Goal: Transaction & Acquisition: Subscribe to service/newsletter

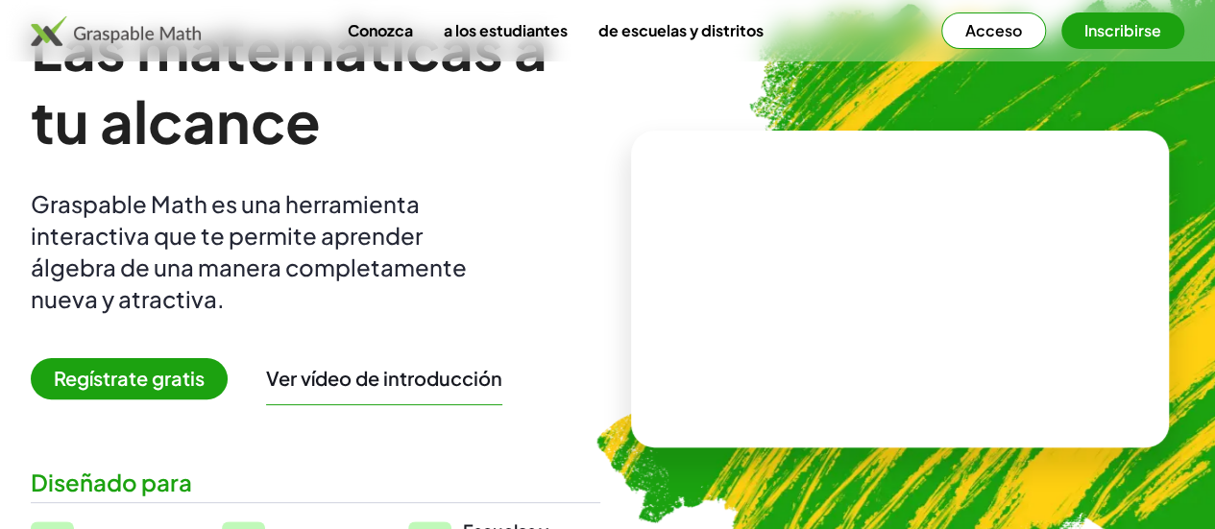
scroll to position [192, 0]
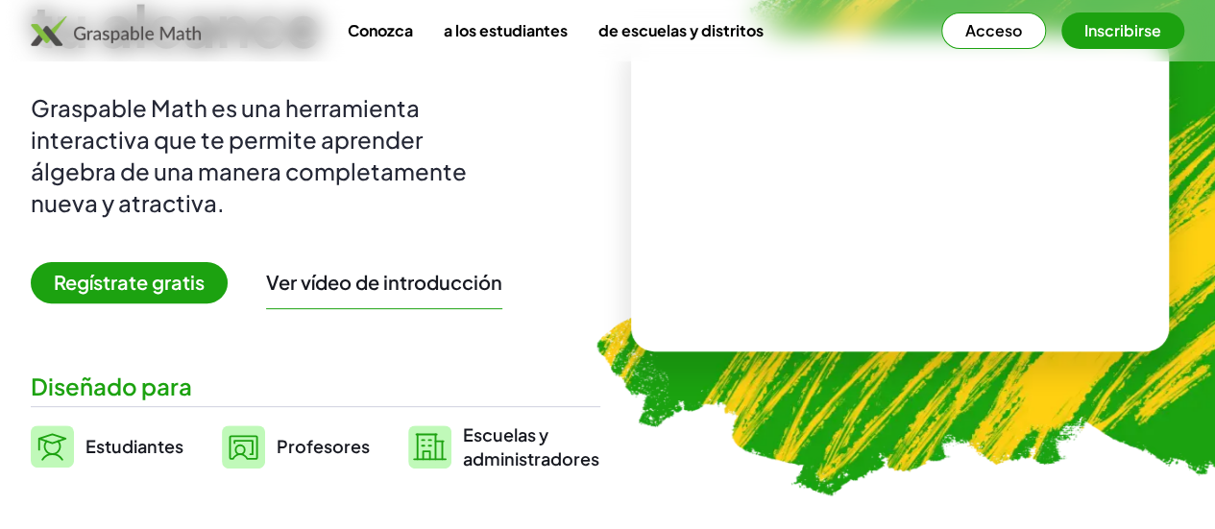
click at [413, 277] on font "Ver vídeo de introducción" at bounding box center [384, 282] width 236 height 24
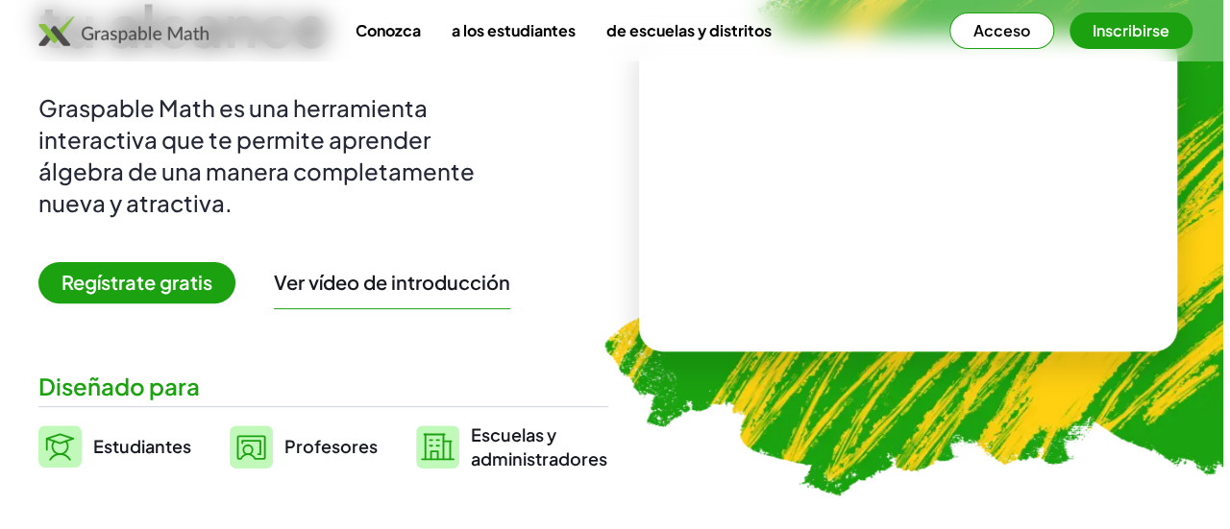
scroll to position [0, 0]
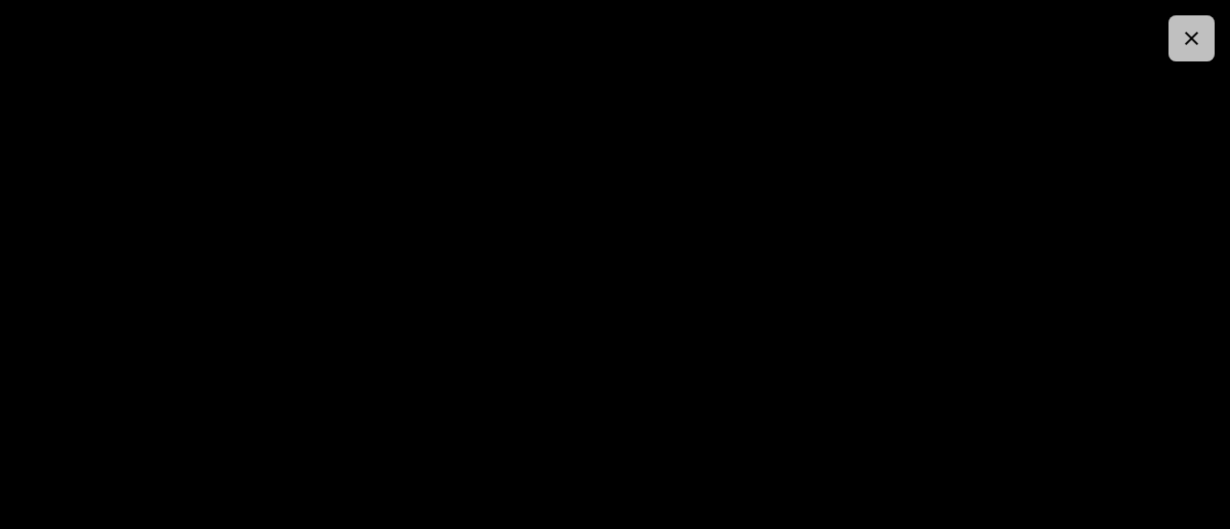
click at [1199, 52] on button "button" at bounding box center [1191, 38] width 46 height 46
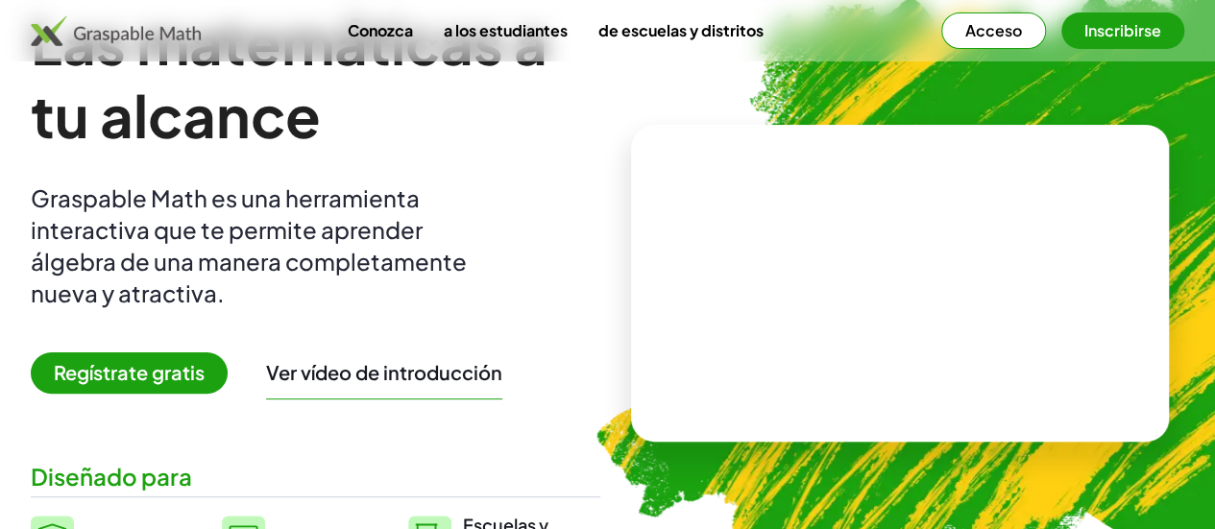
scroll to position [96, 0]
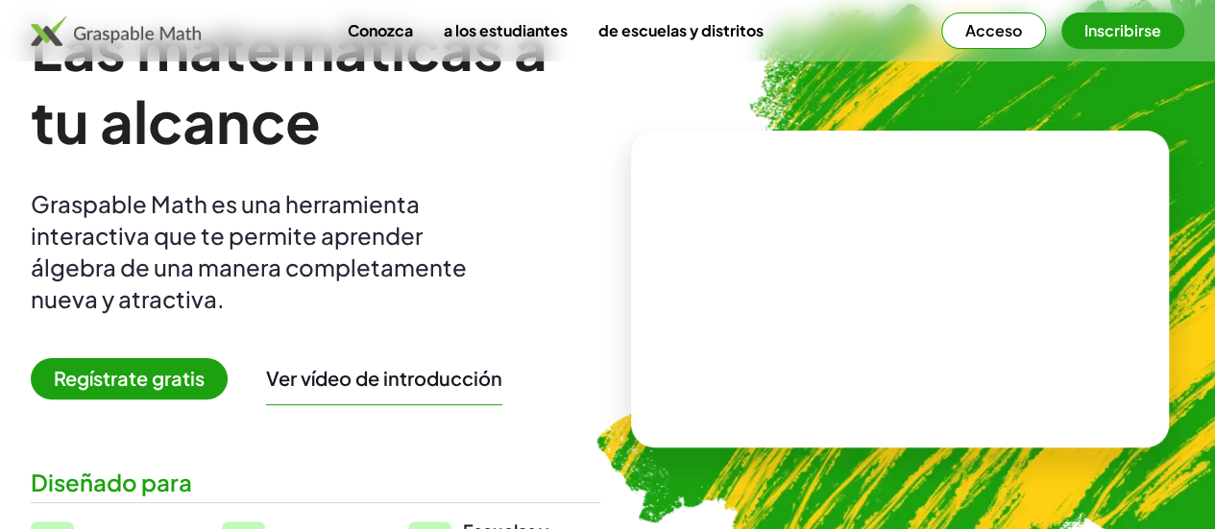
click at [965, 34] on font "Acceso" at bounding box center [993, 30] width 57 height 20
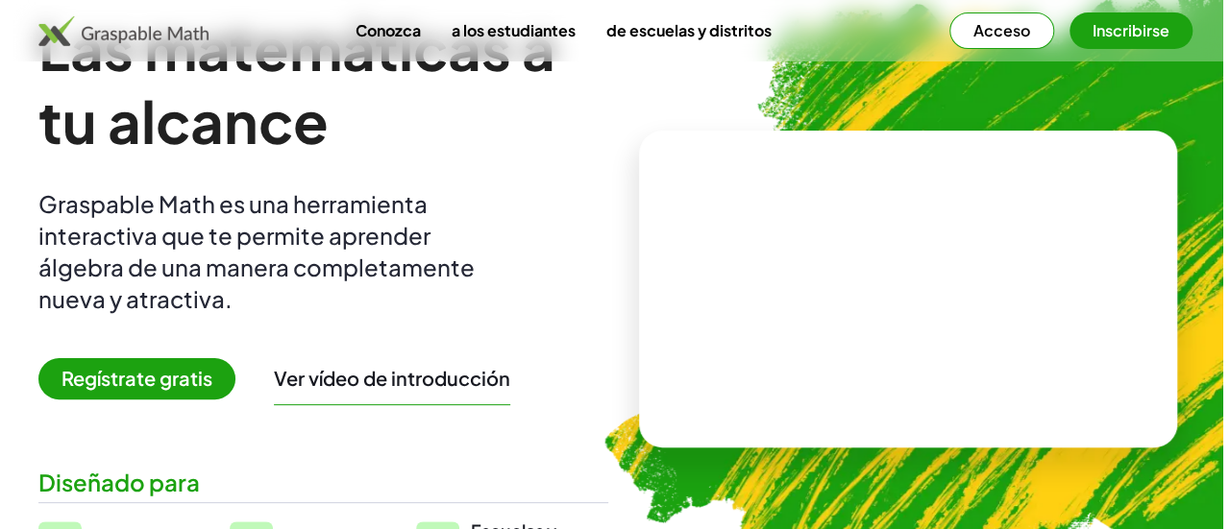
scroll to position [0, 0]
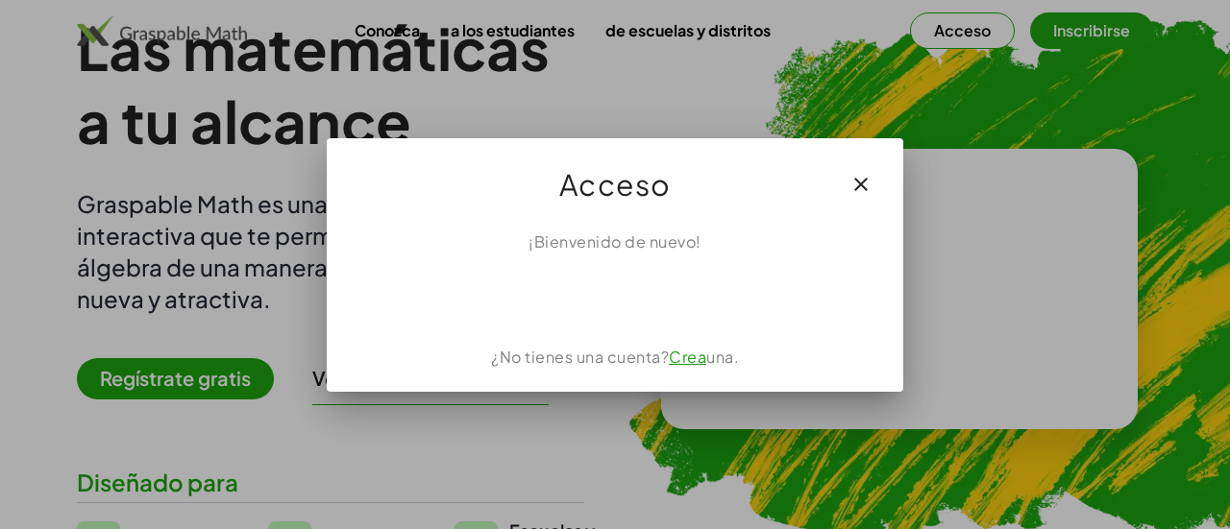
click at [858, 183] on icon "button" at bounding box center [860, 184] width 23 height 23
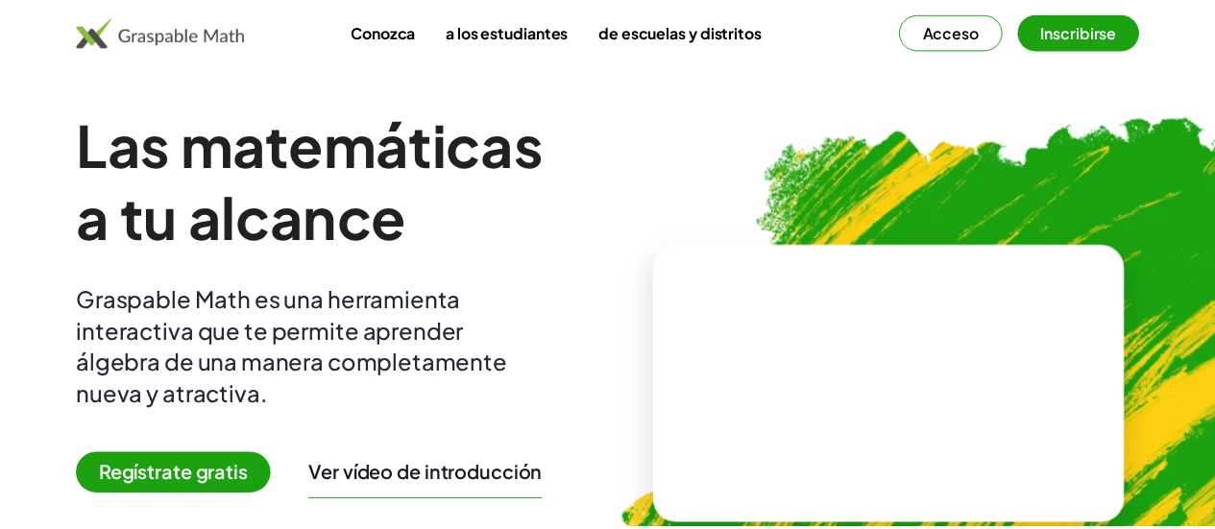
scroll to position [96, 0]
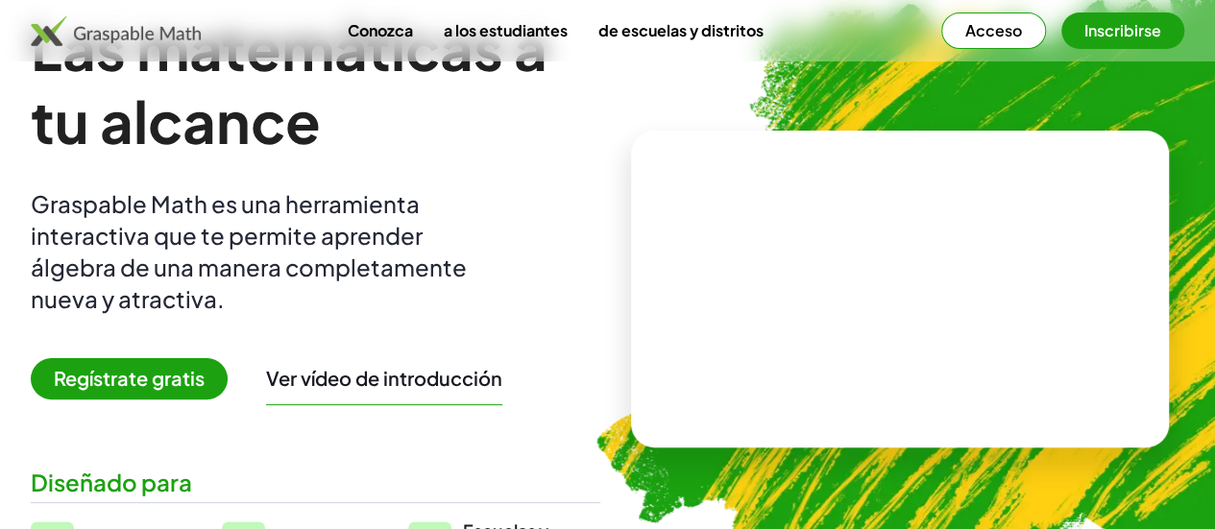
click at [198, 387] on font "Regístrate gratis" at bounding box center [129, 378] width 151 height 24
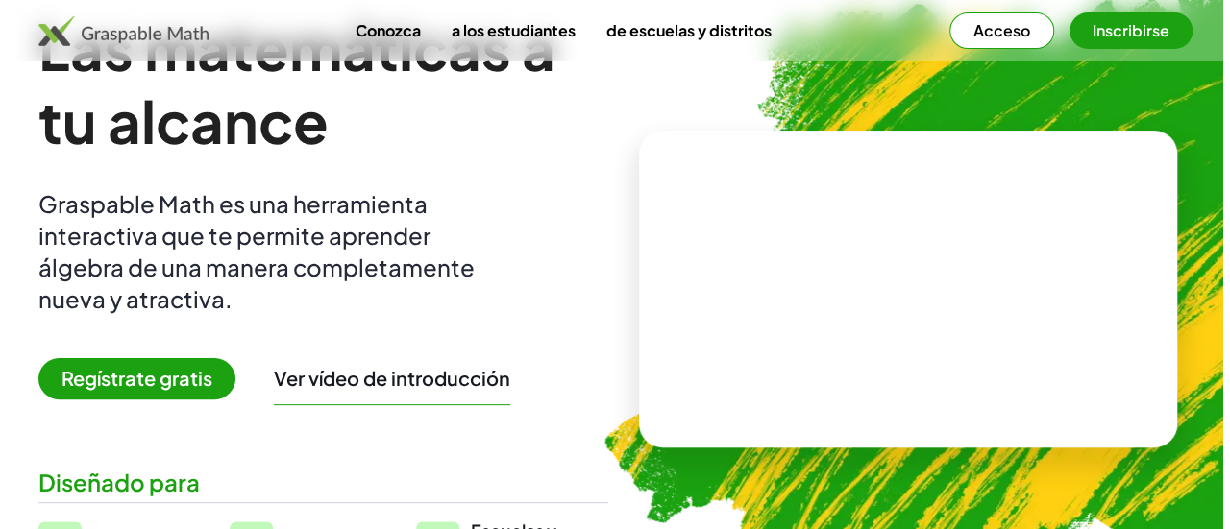
scroll to position [0, 0]
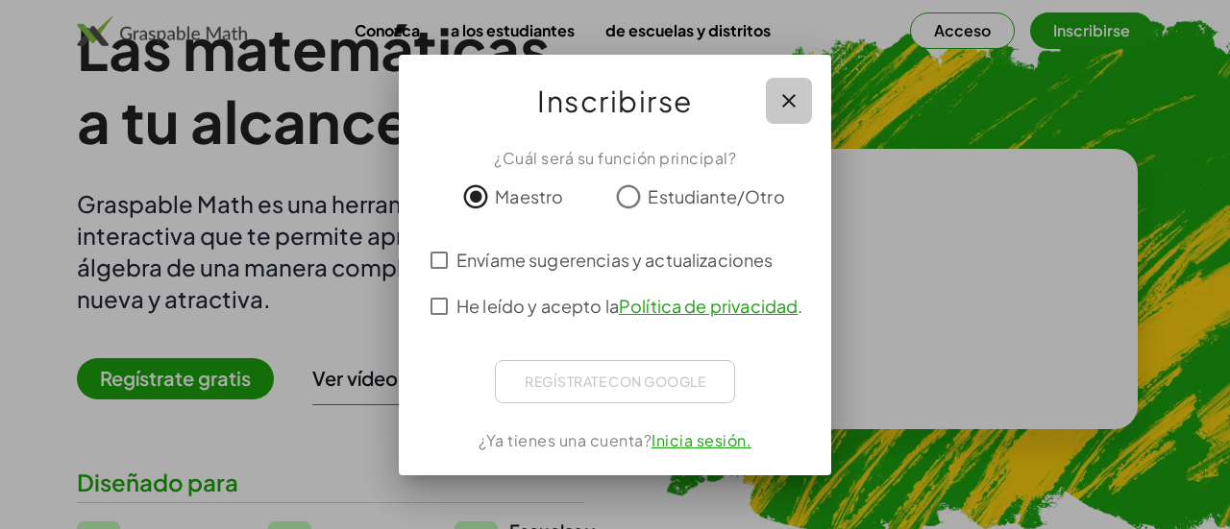
click at [789, 99] on icon "button" at bounding box center [788, 100] width 23 height 23
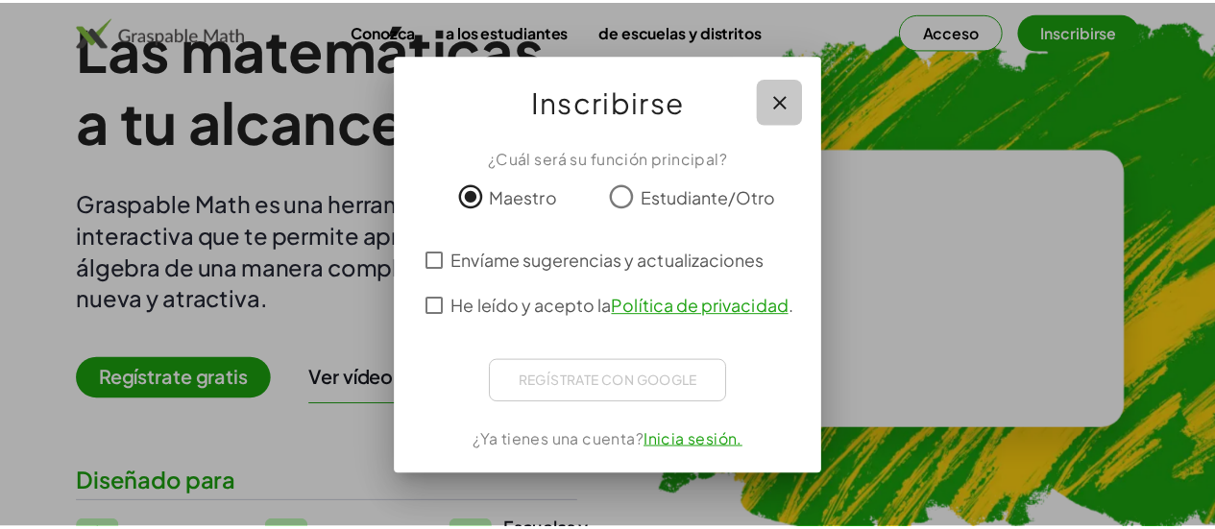
scroll to position [96, 0]
